Goal: Information Seeking & Learning: Learn about a topic

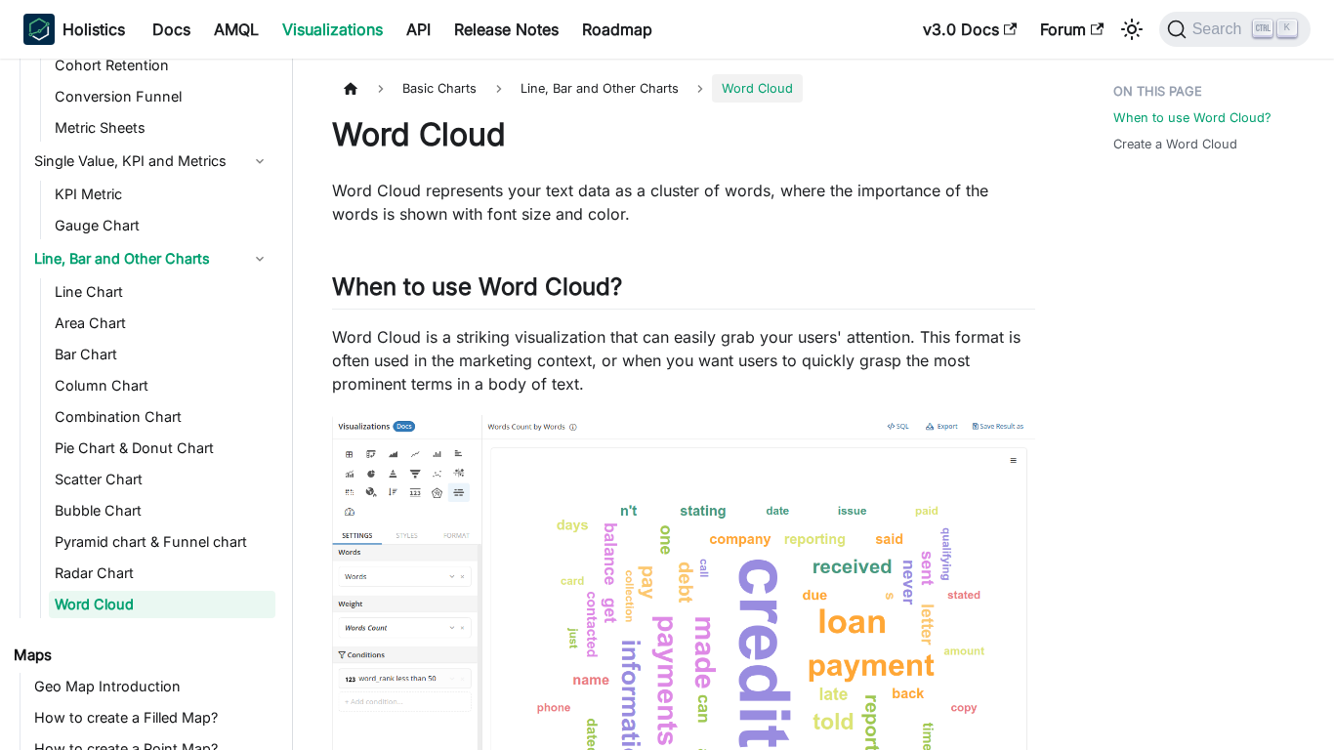
scroll to position [244, 0]
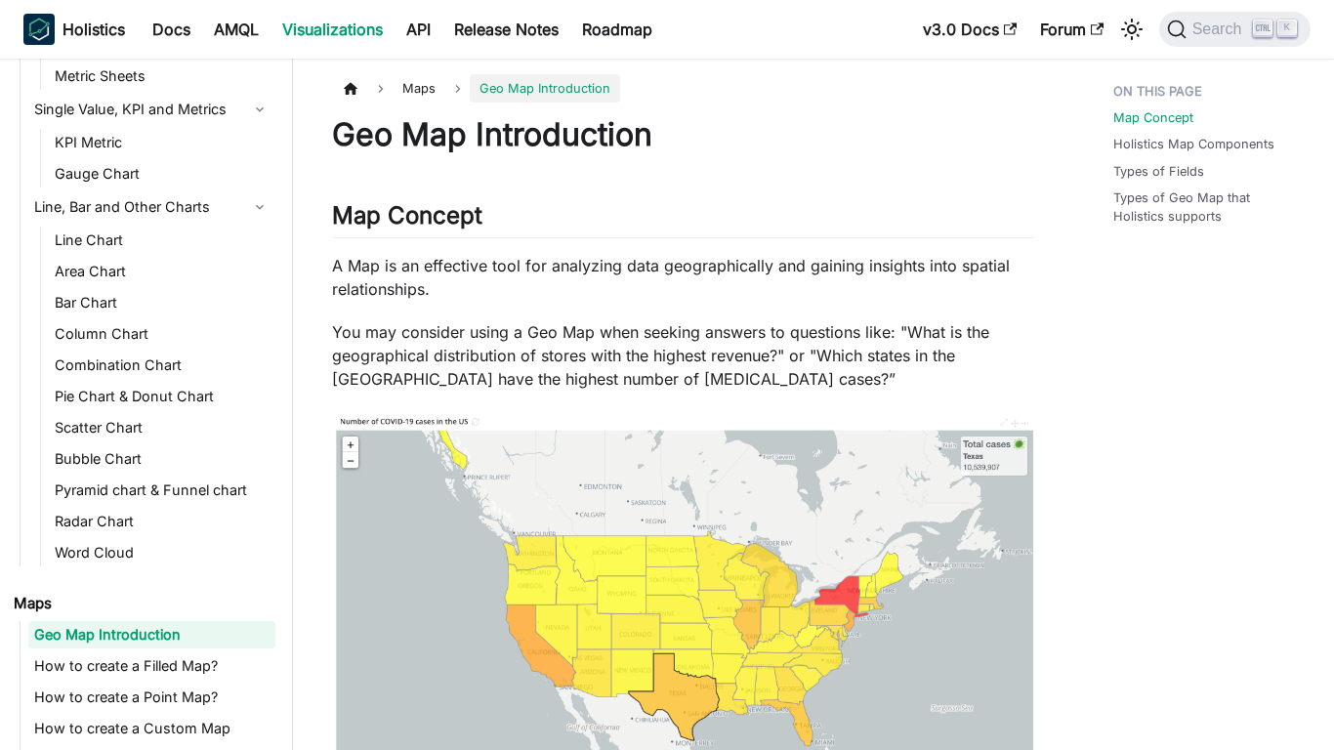
scroll to position [326, 0]
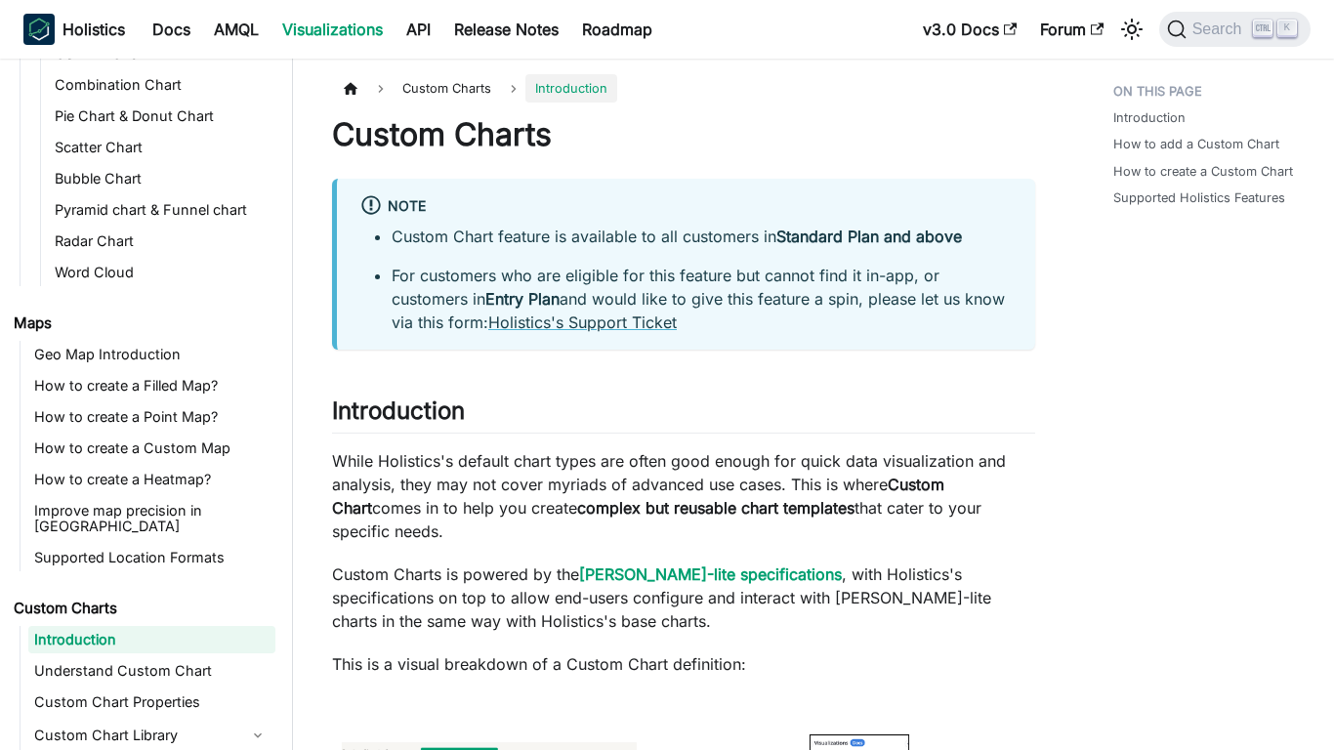
scroll to position [596, 0]
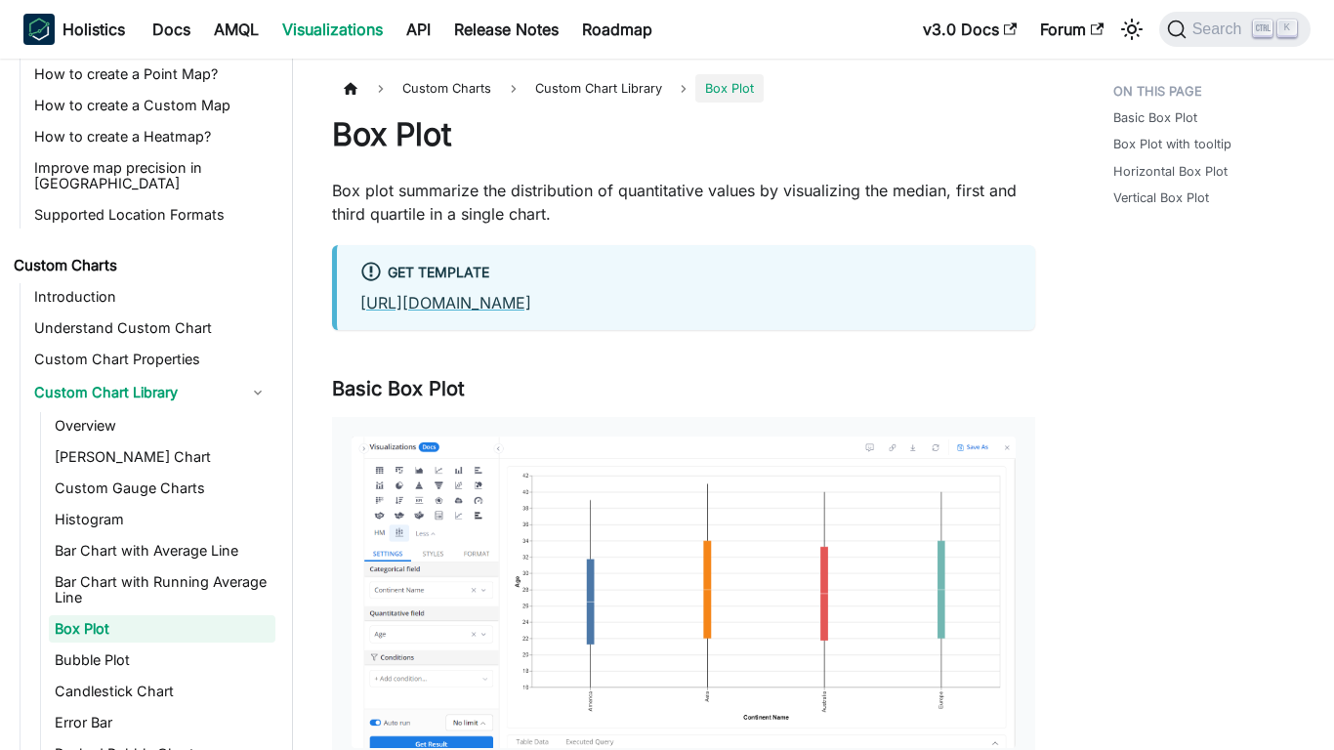
scroll to position [928, 0]
